Goal: Task Accomplishment & Management: Use online tool/utility

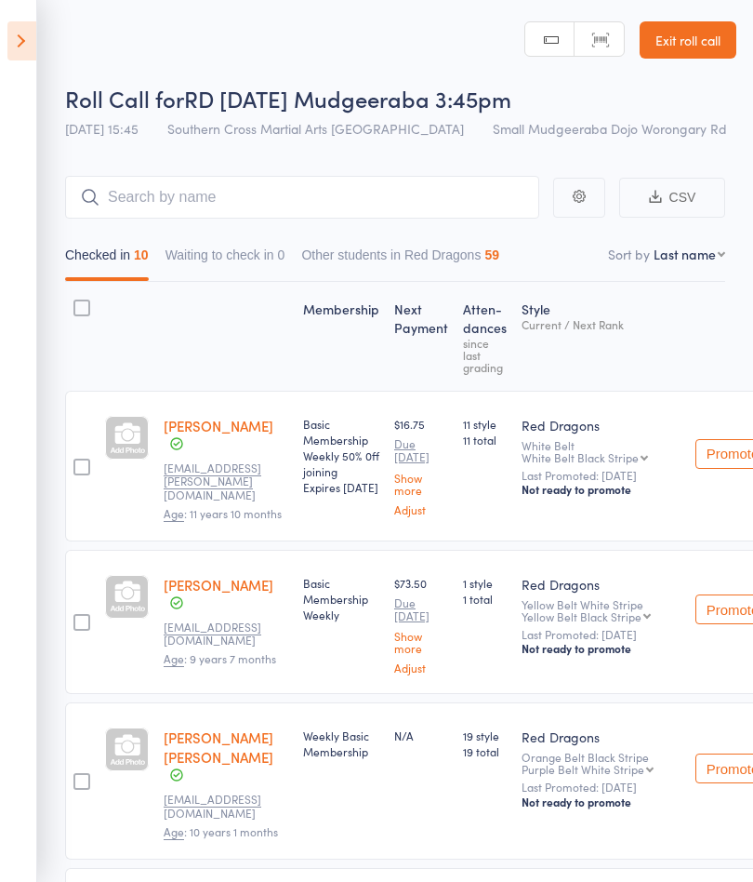
click at [13, 24] on icon at bounding box center [21, 40] width 29 height 39
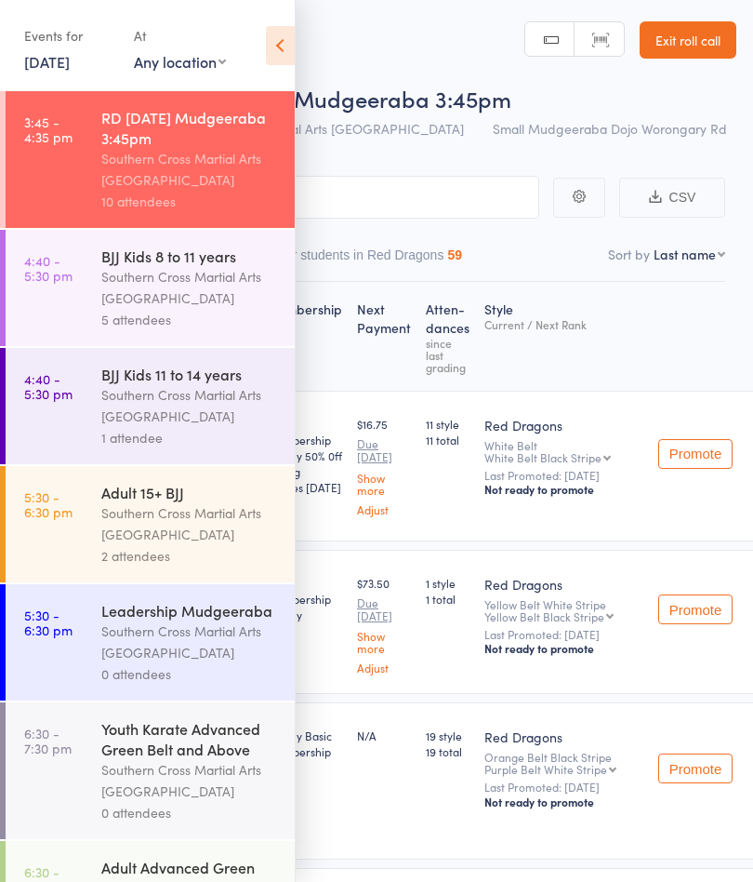
click at [166, 283] on div "Southern Cross Martial Arts [GEOGRAPHIC_DATA]" at bounding box center [190, 287] width 178 height 43
click at [286, 30] on icon at bounding box center [280, 45] width 29 height 39
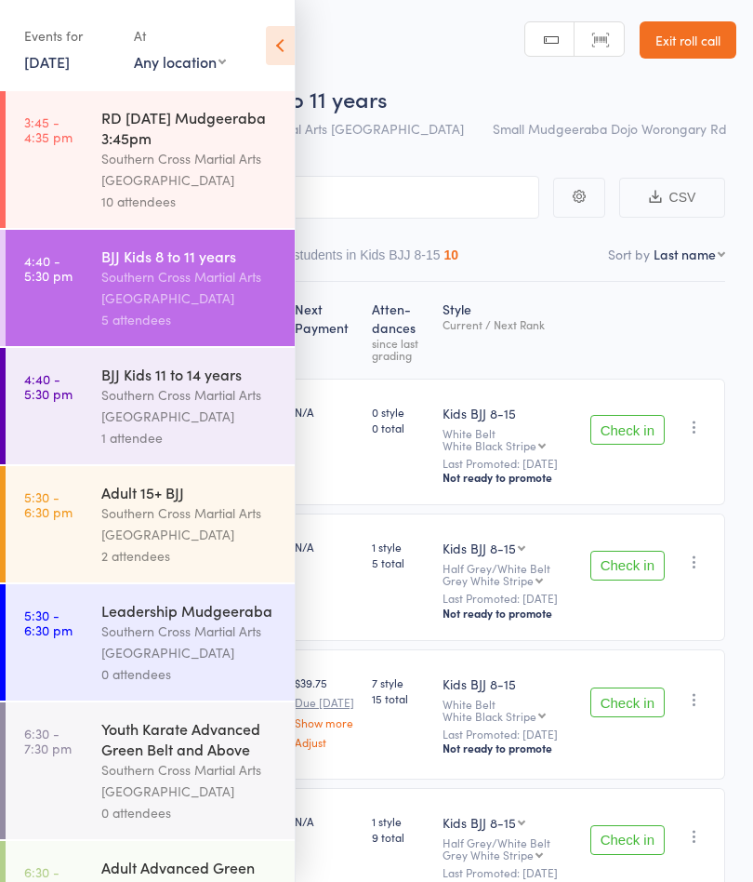
click at [284, 50] on icon at bounding box center [280, 45] width 29 height 39
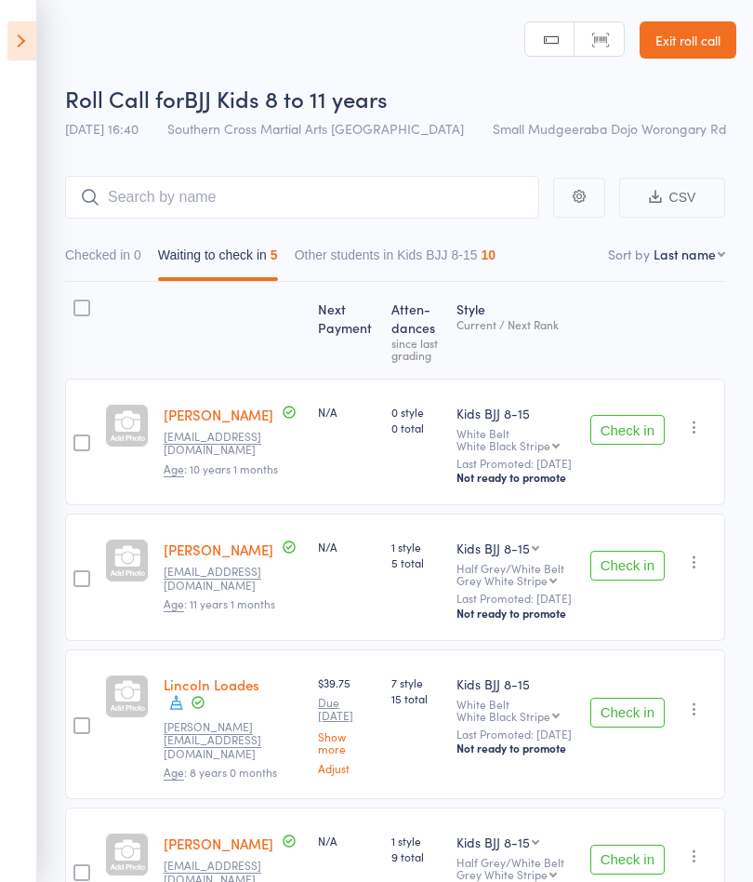
click at [633, 580] on button "Check in" at bounding box center [628, 566] width 74 height 30
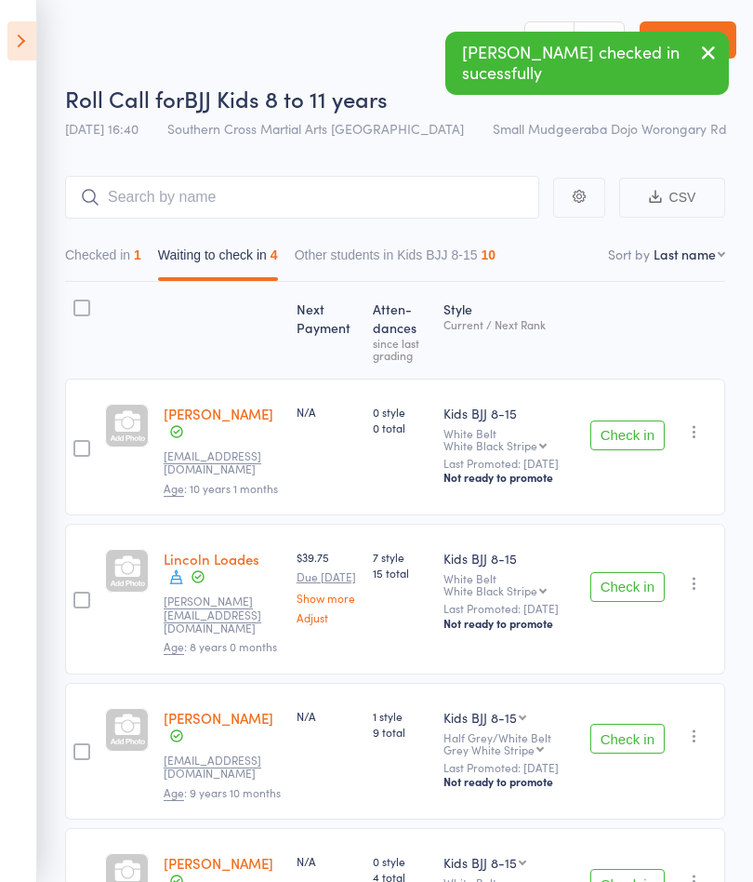
click at [629, 594] on button "Check in" at bounding box center [628, 587] width 74 height 30
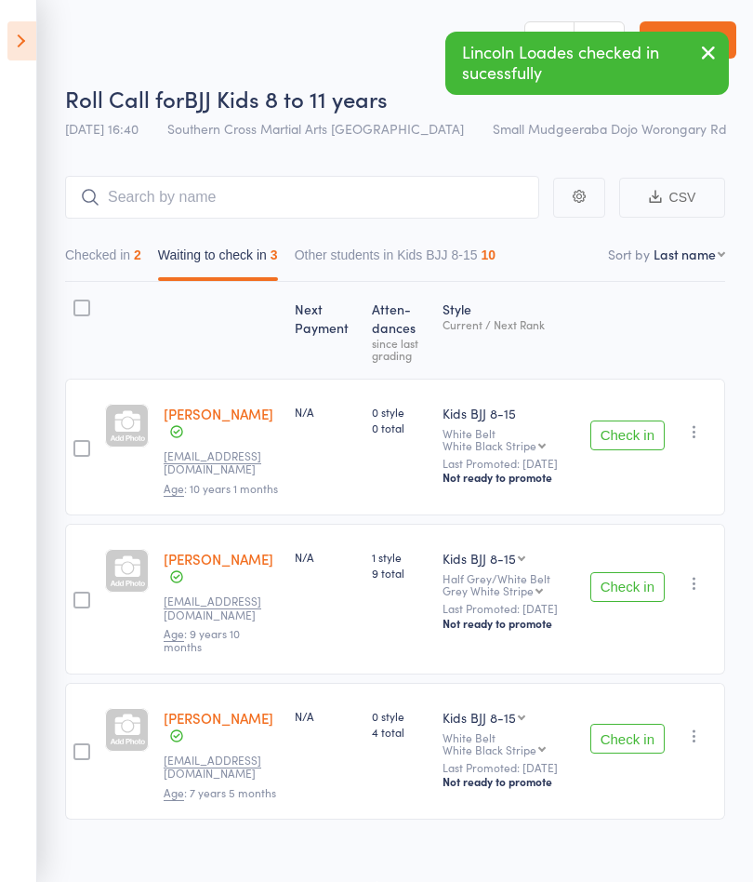
click at [623, 597] on button "Check in" at bounding box center [628, 587] width 74 height 30
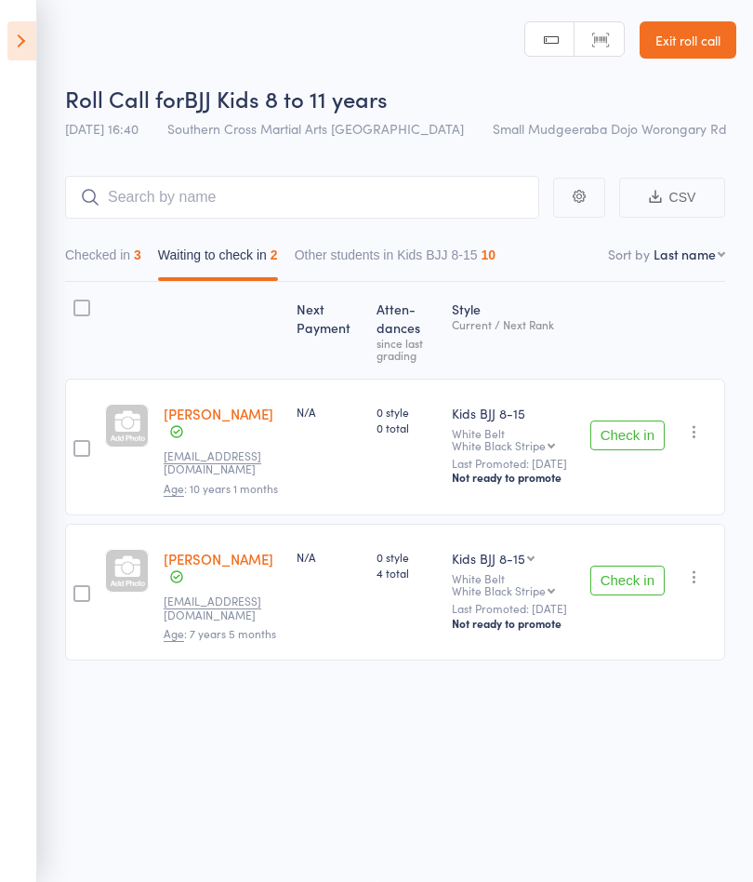
click at [636, 590] on button "Check in" at bounding box center [628, 580] width 74 height 30
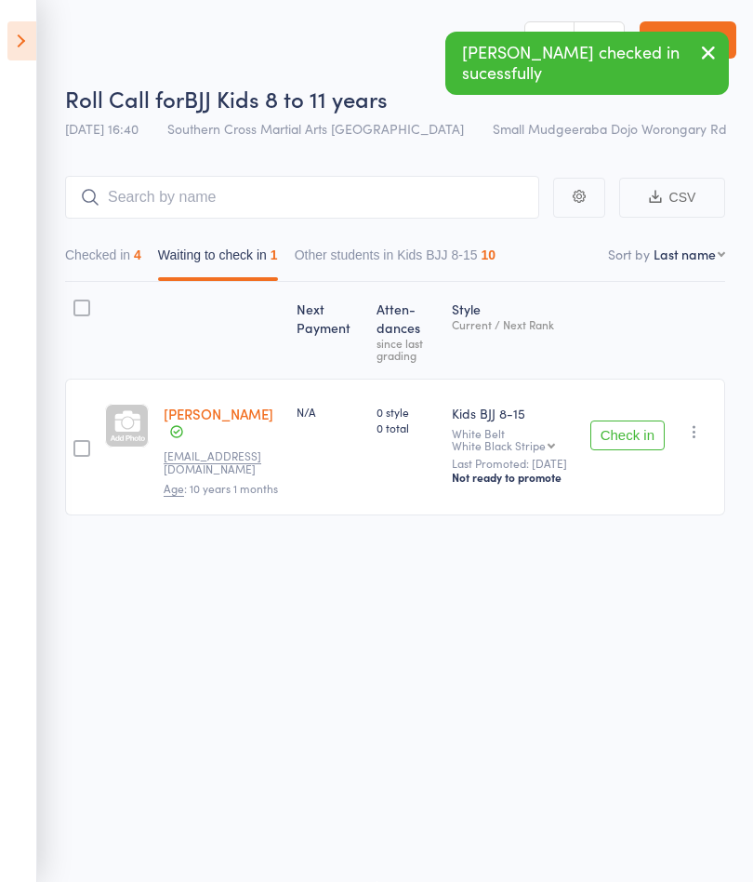
click at [3, 57] on aside "Events for [DATE] [DATE] [DATE] Sun Mon Tue Wed Thu Fri Sat 36 31 01 02 03 04 0…" at bounding box center [18, 441] width 37 height 882
click at [16, 40] on icon at bounding box center [21, 40] width 29 height 39
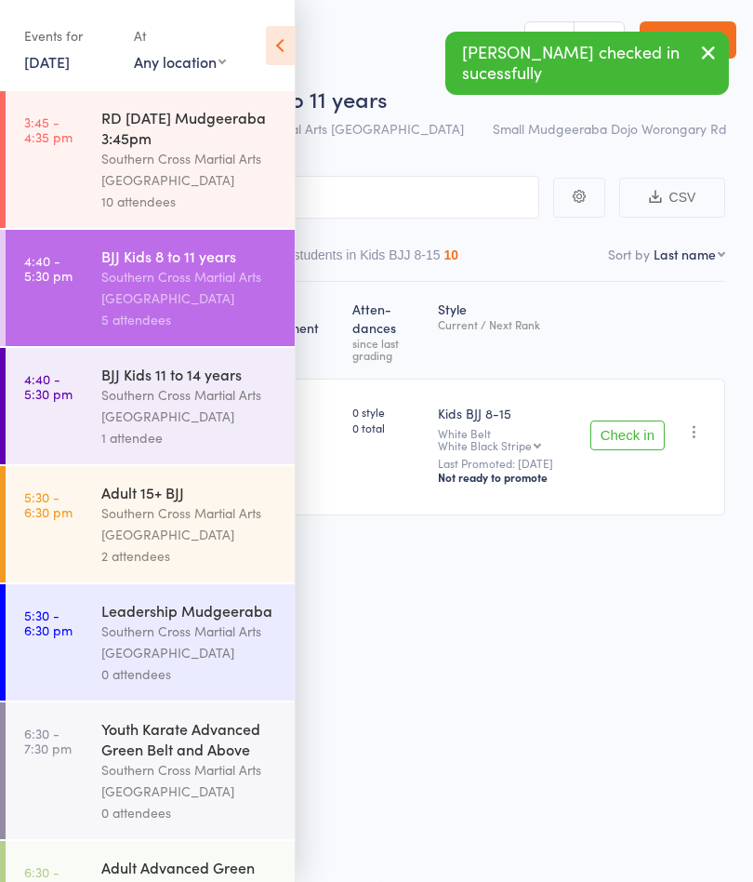
click at [81, 420] on link "4:40 - 5:30 pm BJJ Kids 11 to 14 years Southern Cross Martial Arts Gold Coast 1…" at bounding box center [150, 406] width 289 height 116
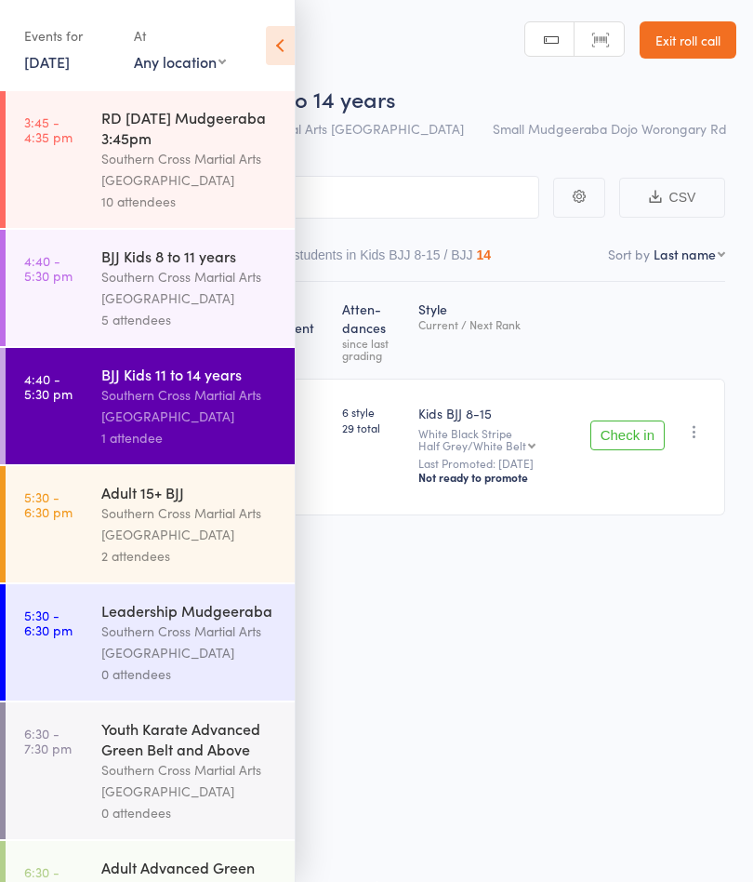
click at [288, 40] on icon at bounding box center [280, 45] width 29 height 39
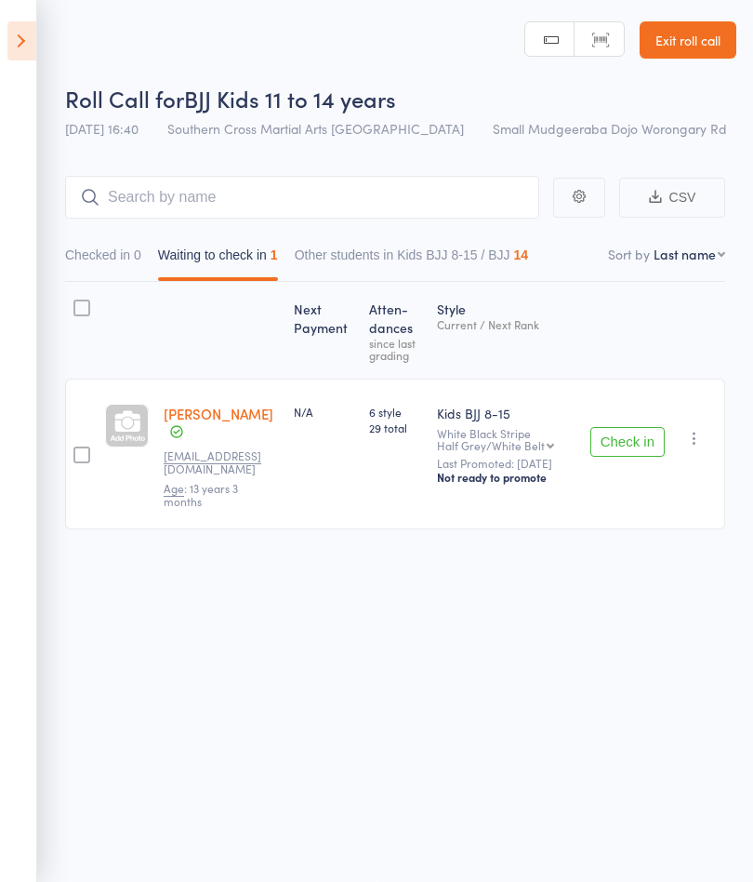
click at [642, 451] on button "Check in" at bounding box center [628, 442] width 74 height 30
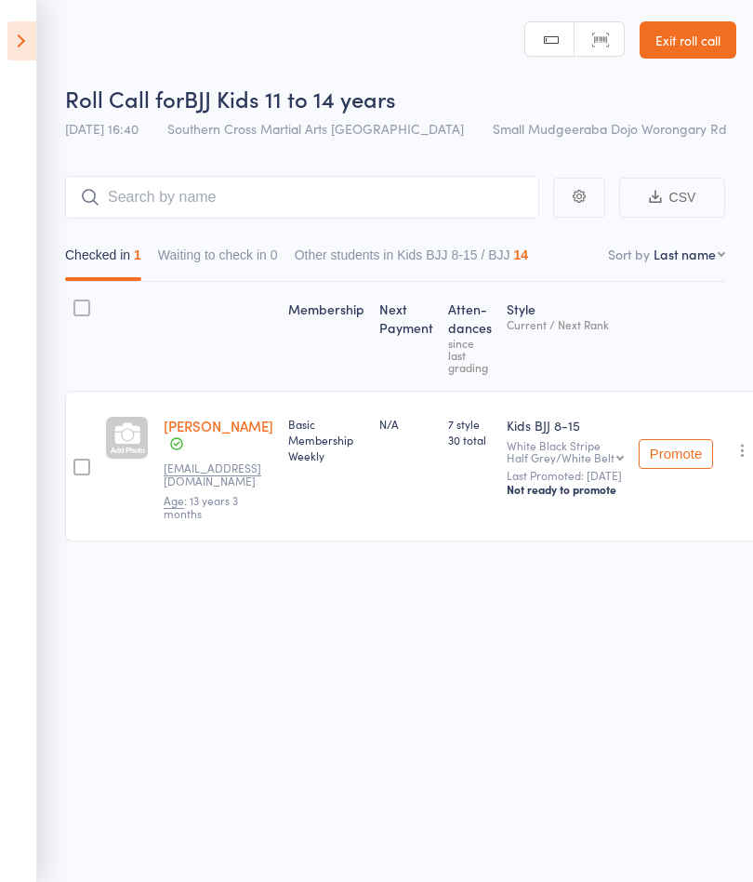
click at [22, 77] on aside "Events for [DATE] [DATE] [DATE] Sun Mon Tue Wed Thu Fri Sat 36 31 01 02 03 04 0…" at bounding box center [18, 441] width 37 height 882
click at [8, 39] on icon at bounding box center [21, 40] width 29 height 39
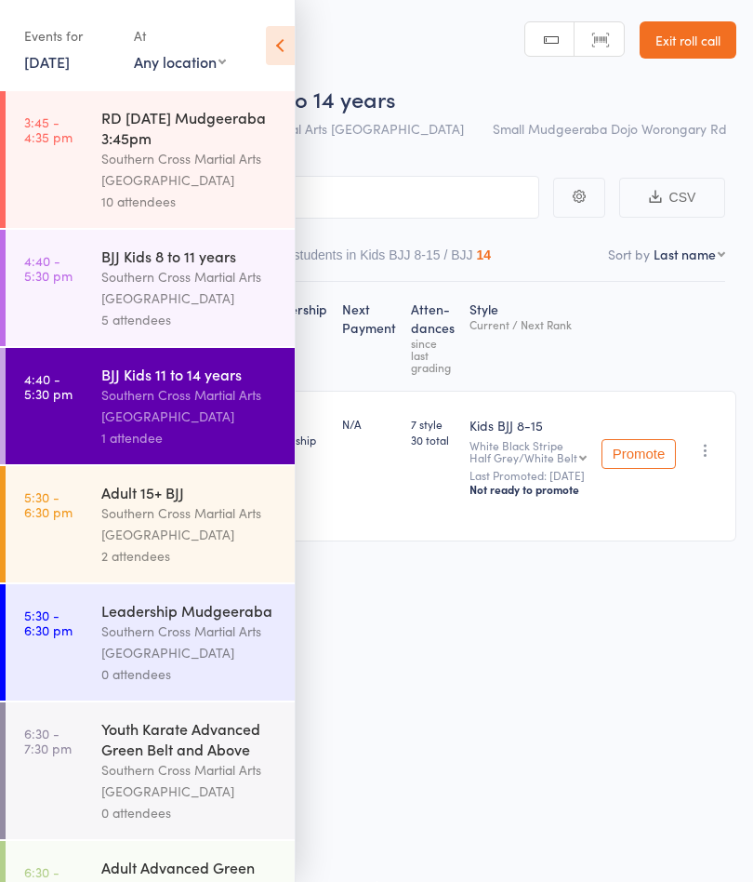
click at [178, 272] on div "Southern Cross Martial Arts [GEOGRAPHIC_DATA]" at bounding box center [190, 287] width 178 height 43
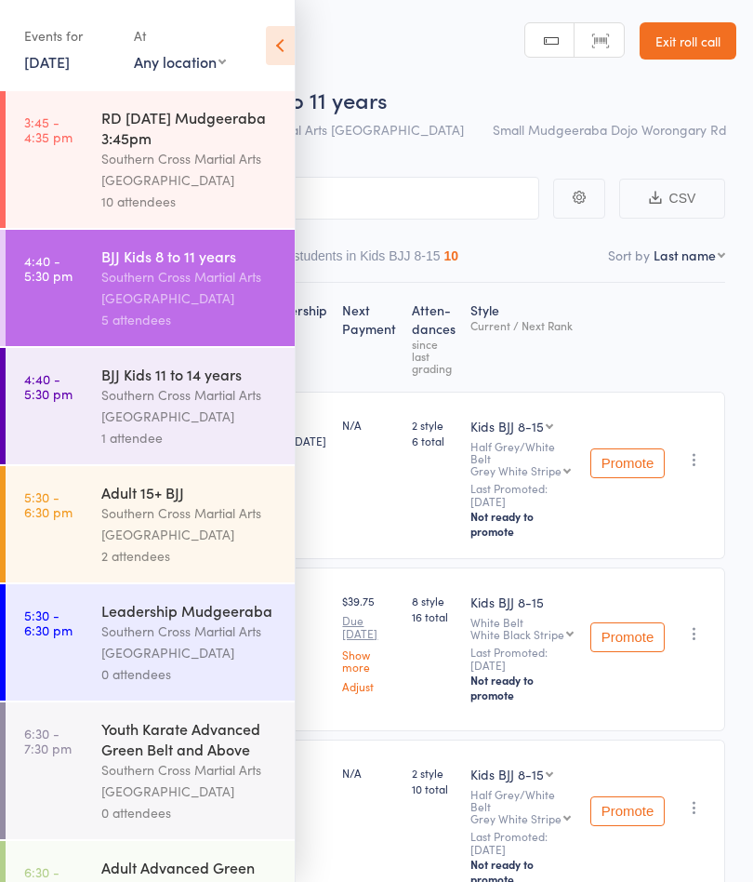
click at [285, 40] on icon at bounding box center [280, 45] width 29 height 39
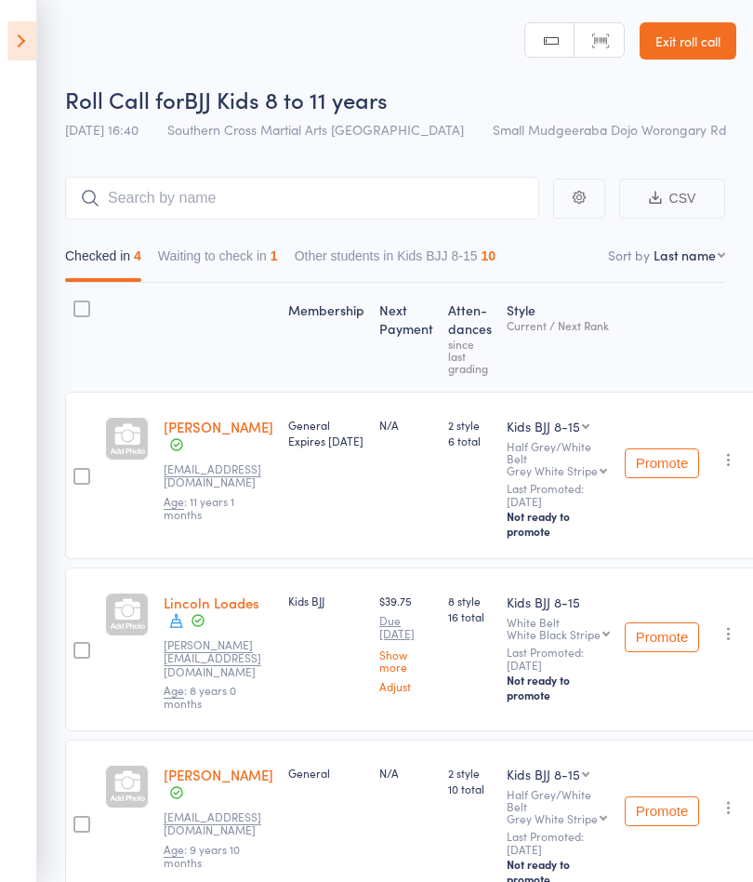
click at [234, 252] on button "Waiting to check in 1" at bounding box center [218, 260] width 120 height 43
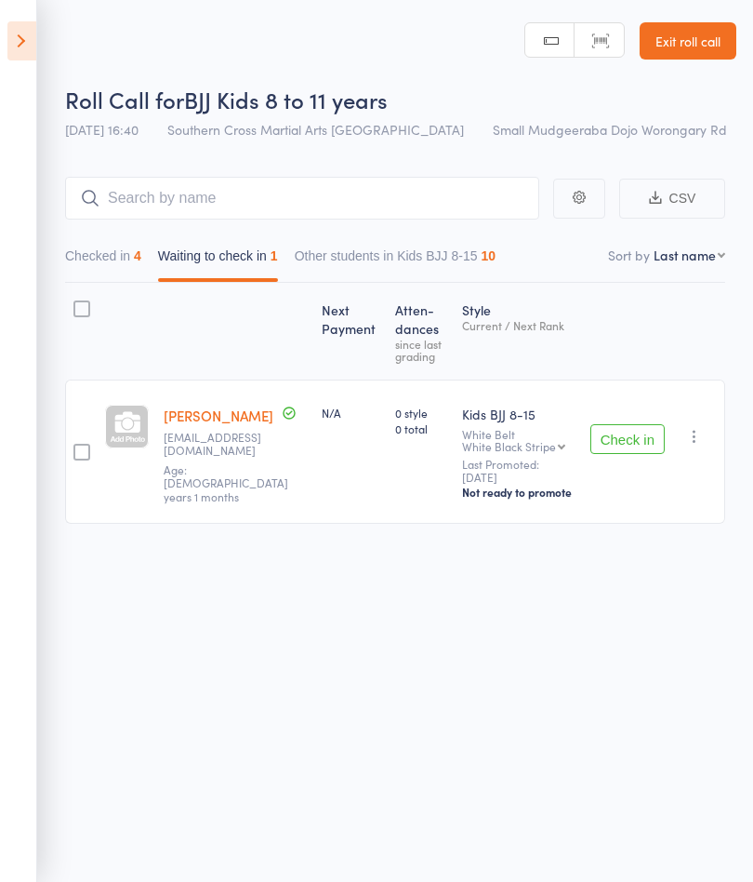
click at [646, 453] on button "Check in" at bounding box center [628, 439] width 74 height 30
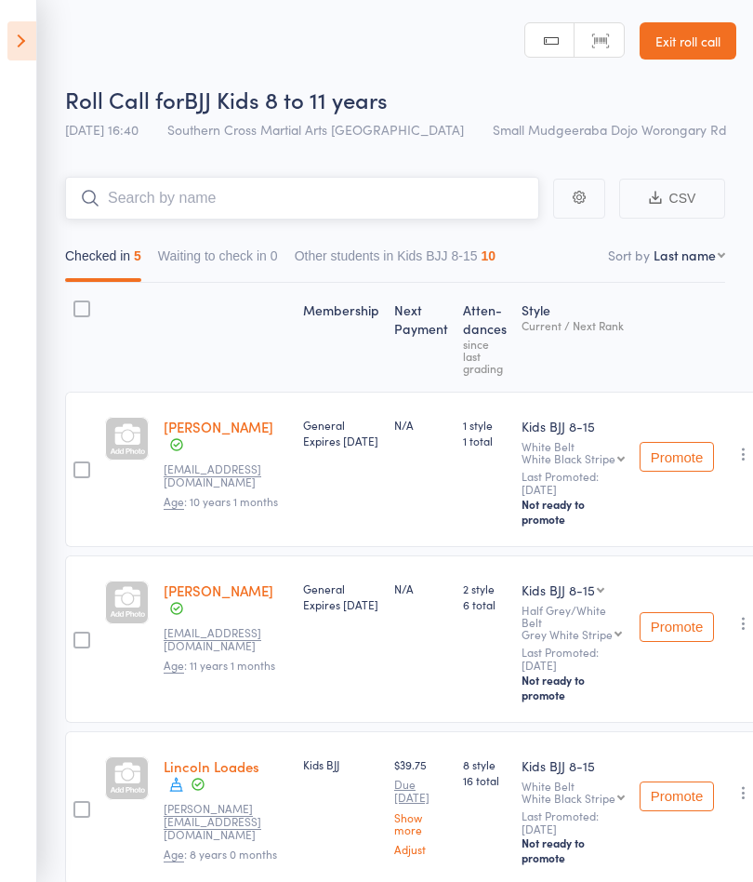
click at [164, 194] on input "search" at bounding box center [302, 198] width 474 height 43
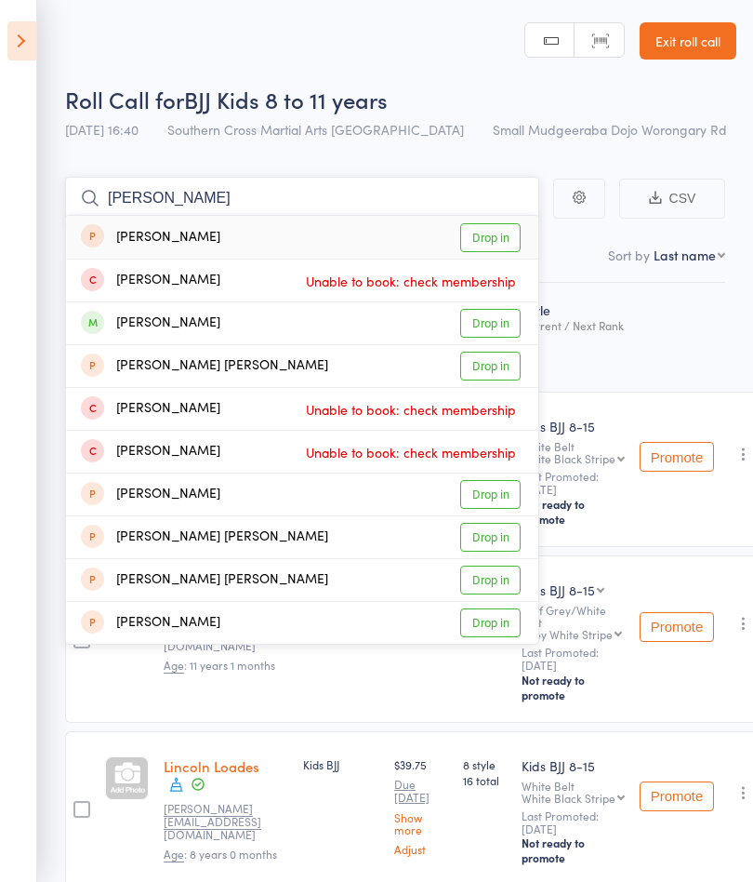
type input "[PERSON_NAME]"
click at [495, 325] on link "Drop in" at bounding box center [490, 323] width 60 height 29
